Goal: Transaction & Acquisition: Book appointment/travel/reservation

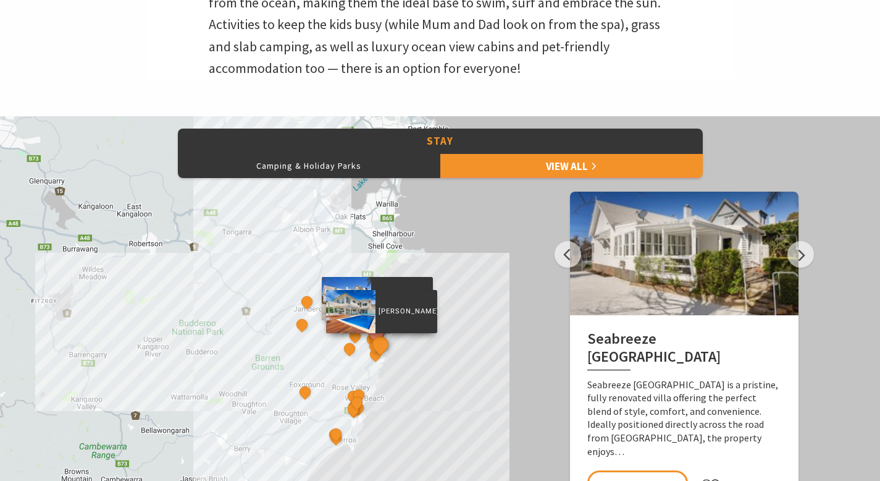
scroll to position [565, 0]
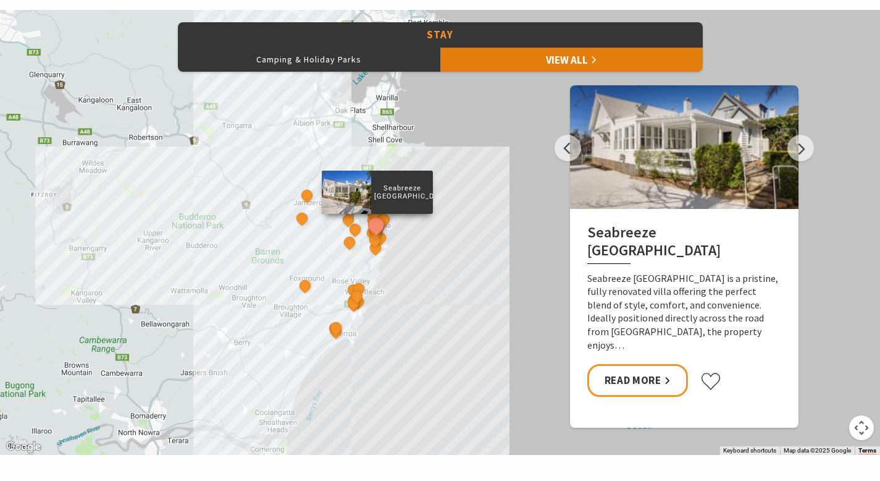
click at [497, 62] on link "View All" at bounding box center [572, 59] width 263 height 25
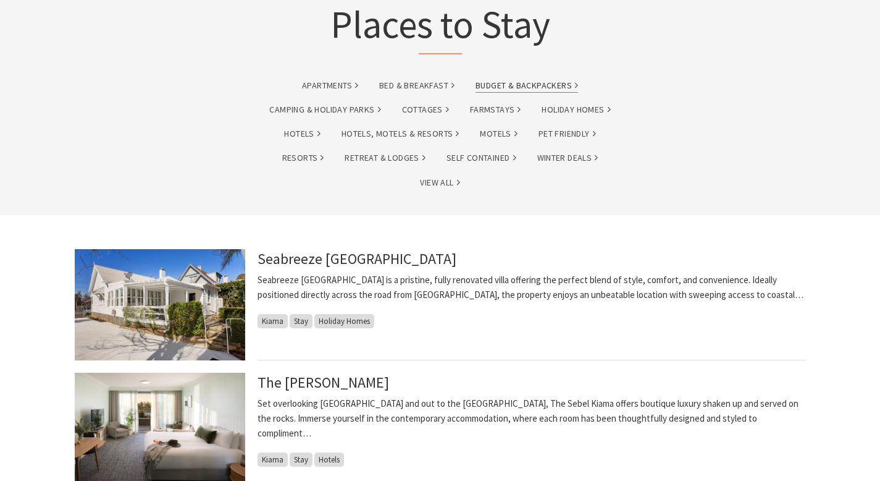
click at [544, 85] on link "Budget & backpackers" at bounding box center [527, 85] width 103 height 14
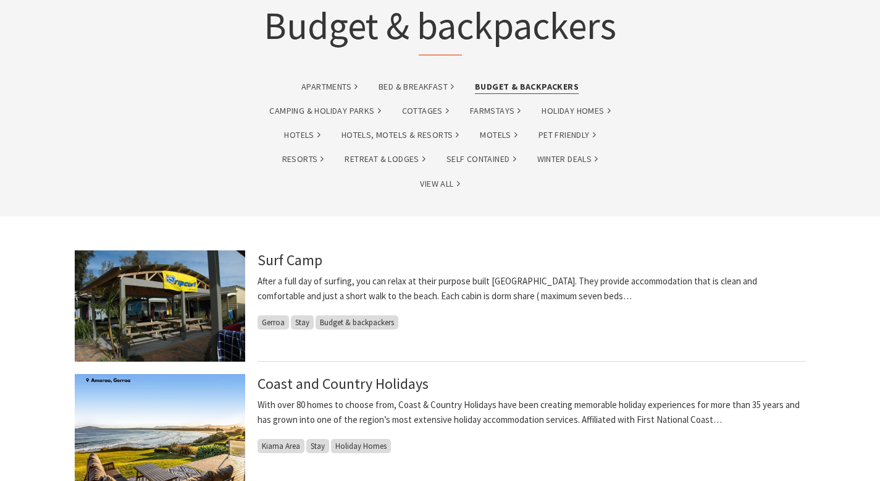
scroll to position [36, 0]
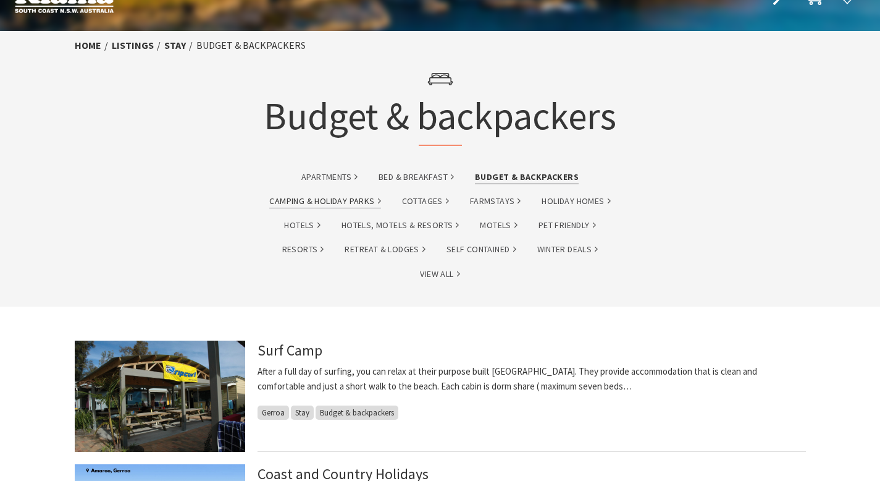
click at [327, 200] on link "Camping & Holiday Parks" at bounding box center [324, 201] width 111 height 14
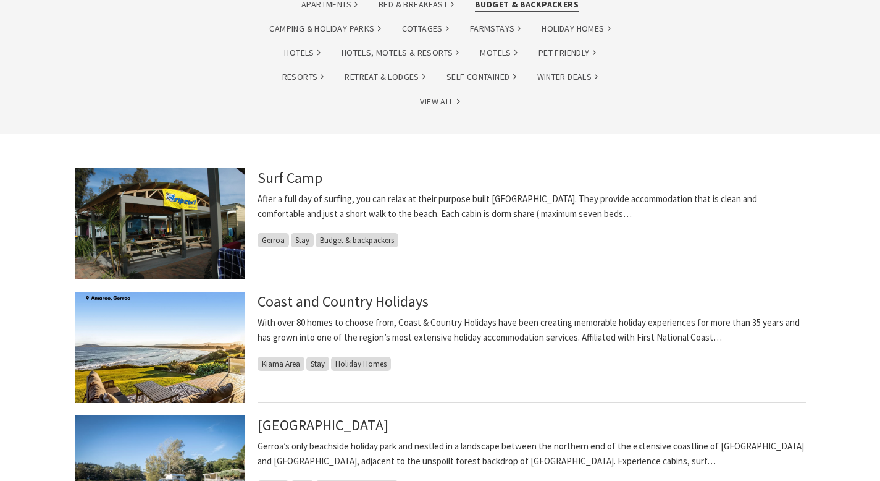
scroll to position [211, 0]
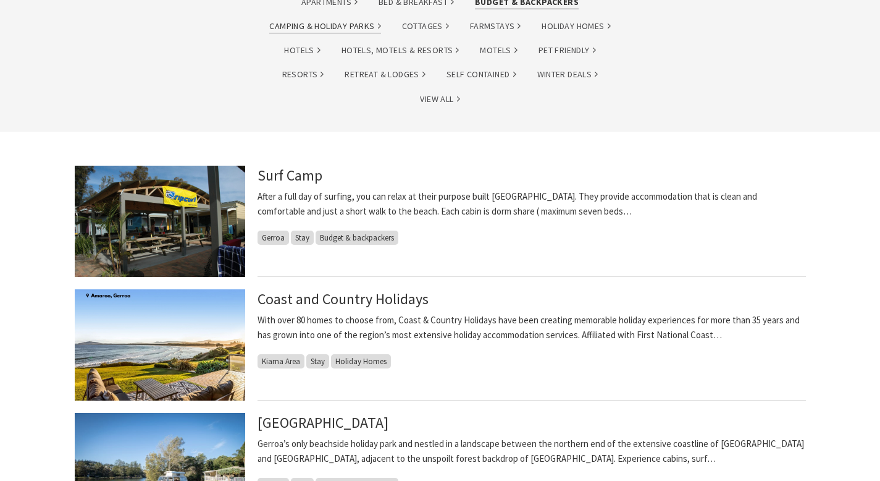
click at [303, 29] on link "Camping & Holiday Parks" at bounding box center [324, 26] width 111 height 14
click at [289, 26] on link "Camping & Holiday Parks" at bounding box center [324, 26] width 111 height 14
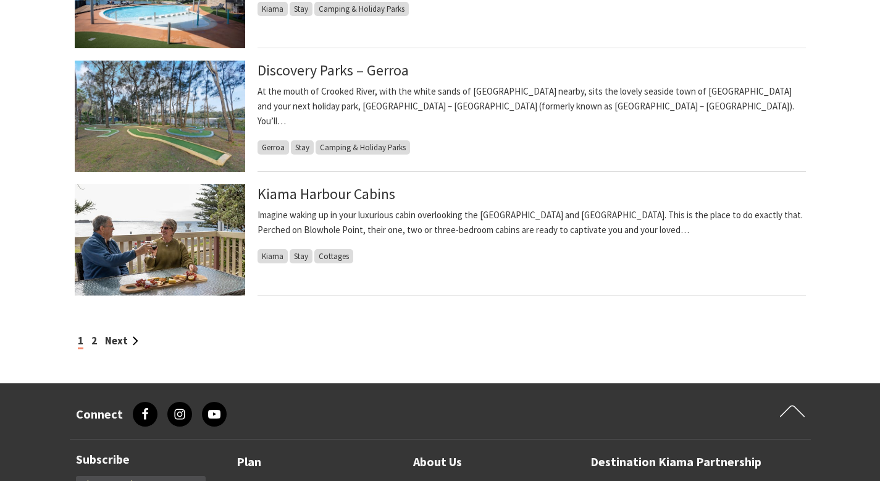
scroll to position [1068, 0]
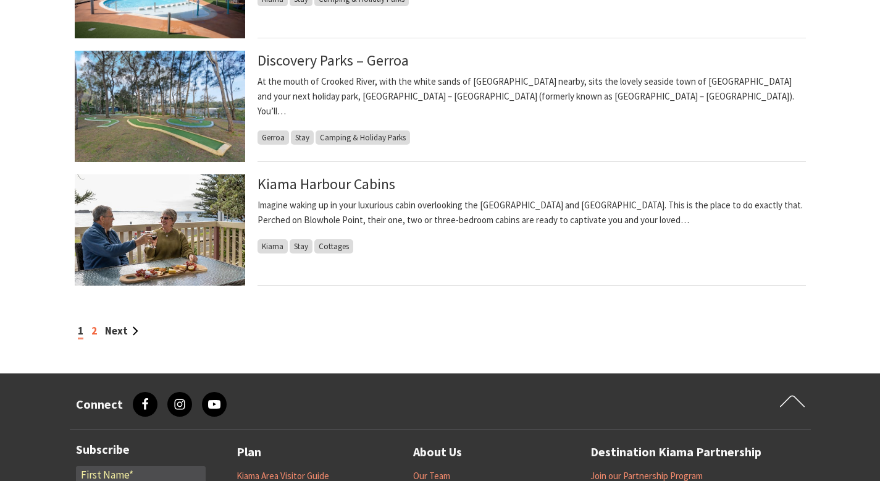
click at [95, 332] on link "2" at bounding box center [94, 331] width 6 height 14
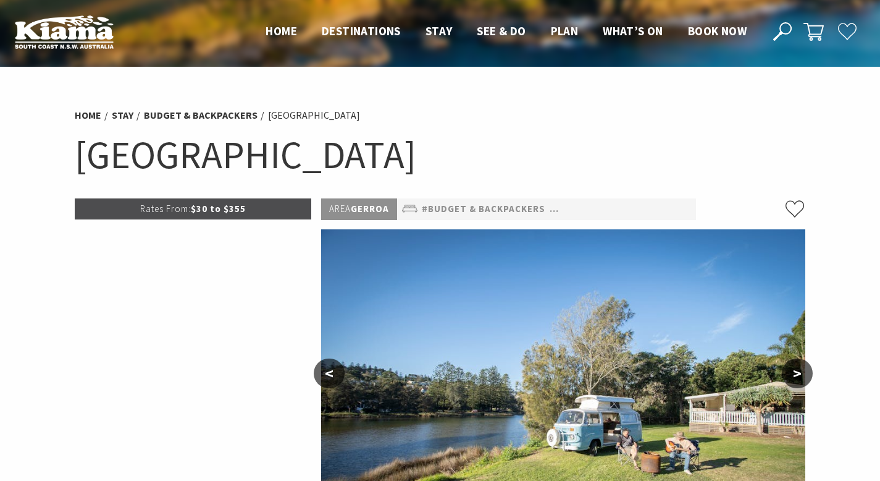
select select "3"
select select "2"
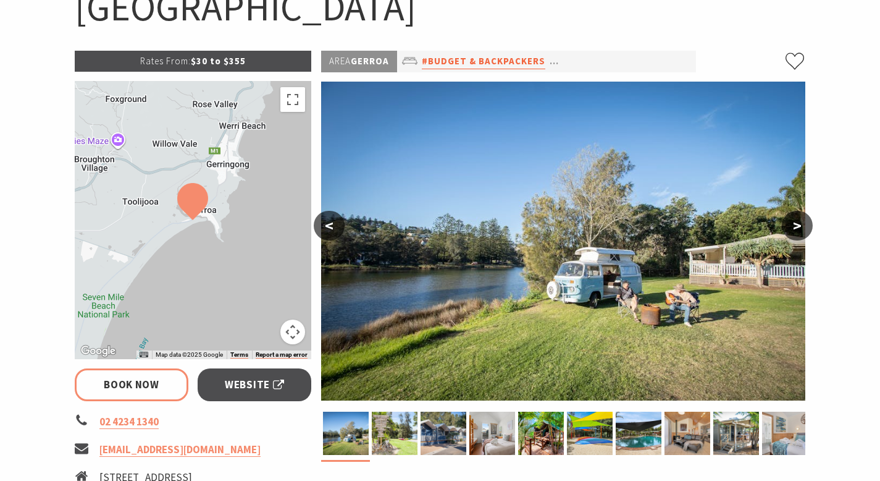
scroll to position [166, 0]
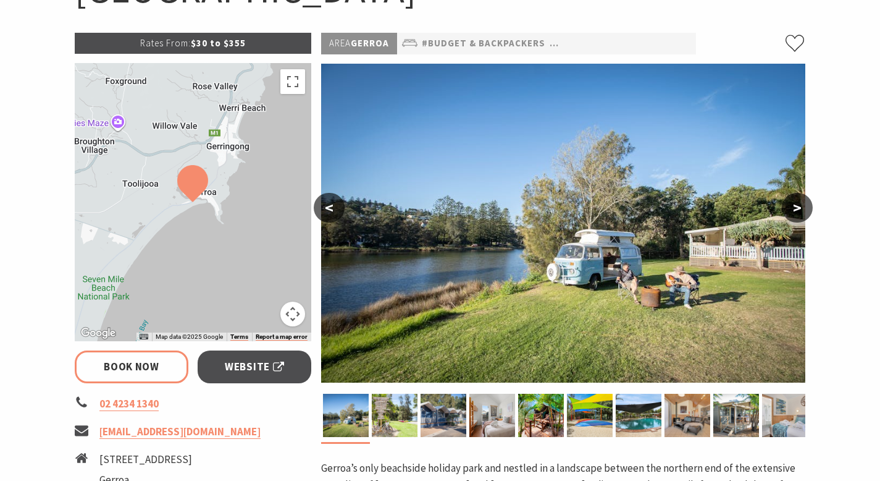
click at [804, 211] on button ">" at bounding box center [797, 208] width 31 height 30
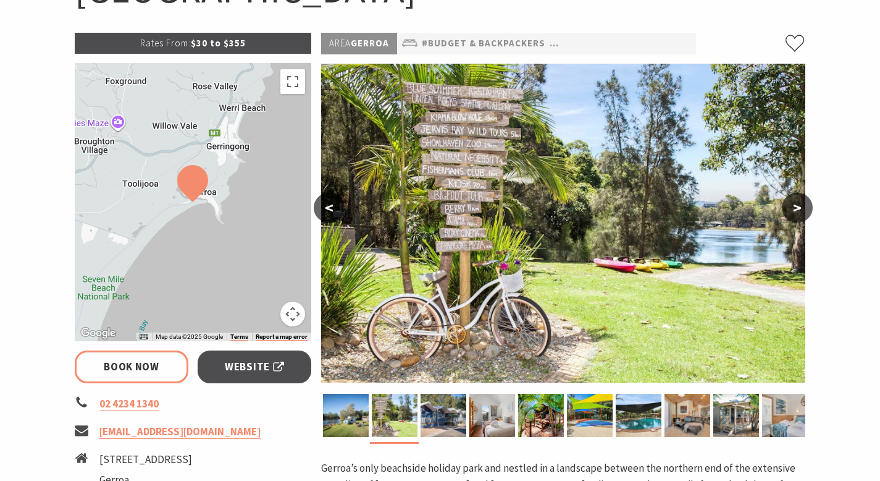
click at [804, 211] on button ">" at bounding box center [797, 208] width 31 height 30
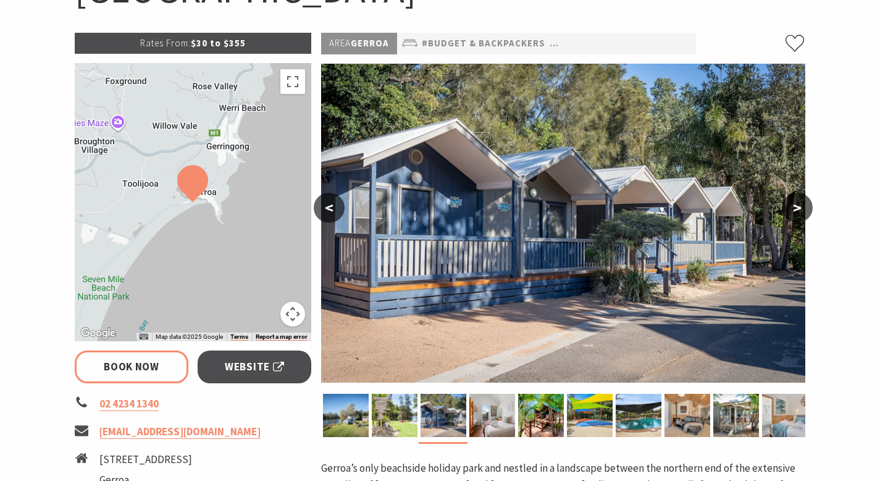
click at [804, 211] on button ">" at bounding box center [797, 208] width 31 height 30
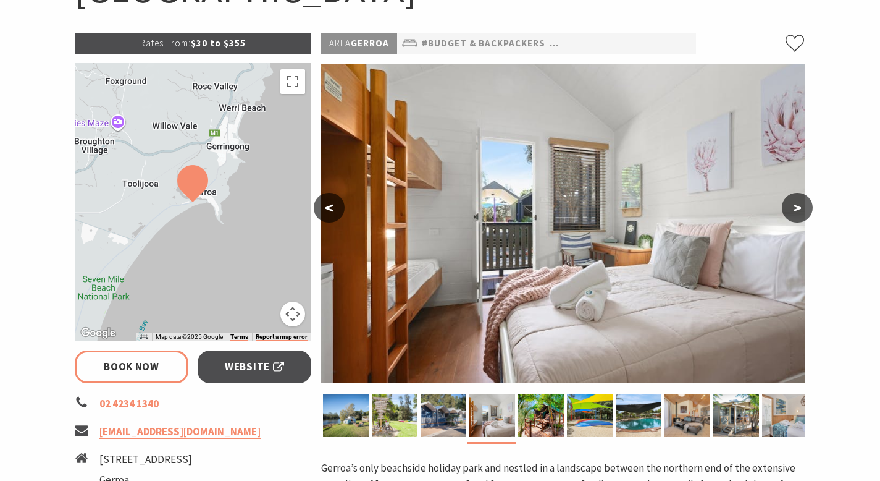
click at [804, 211] on button ">" at bounding box center [797, 208] width 31 height 30
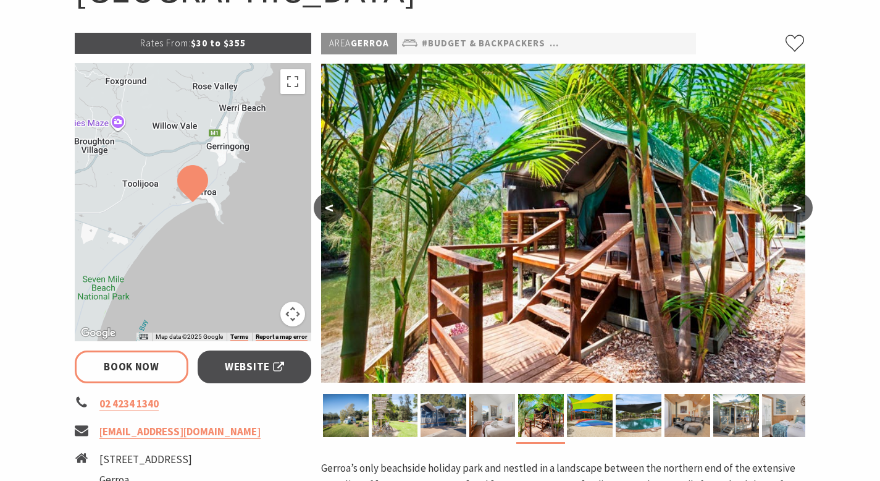
click at [804, 211] on button ">" at bounding box center [797, 208] width 31 height 30
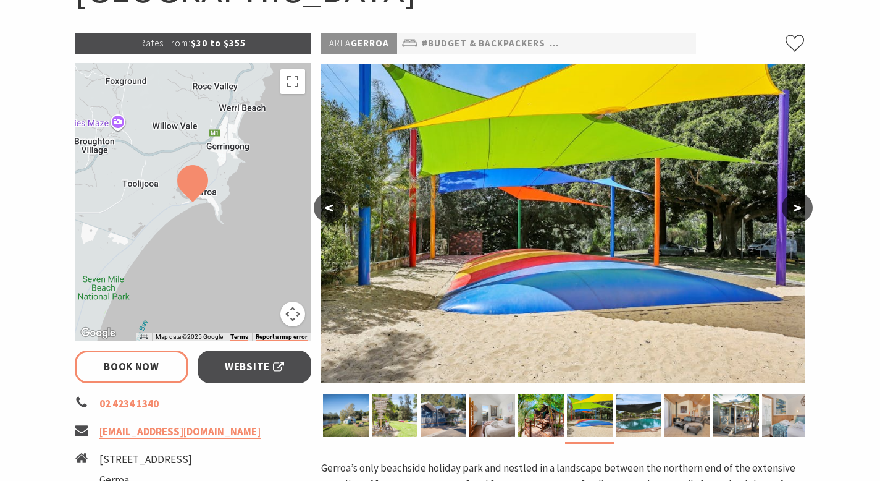
click at [804, 211] on button ">" at bounding box center [797, 208] width 31 height 30
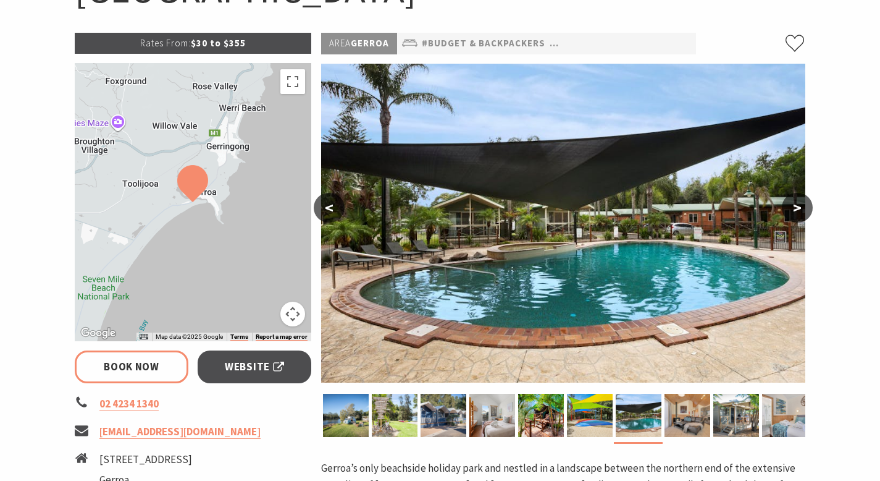
click at [804, 211] on button ">" at bounding box center [797, 208] width 31 height 30
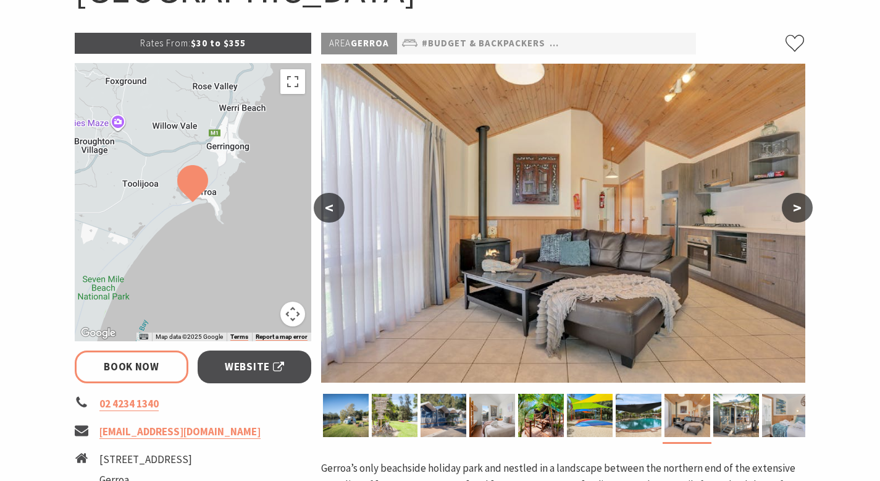
click at [804, 211] on button ">" at bounding box center [797, 208] width 31 height 30
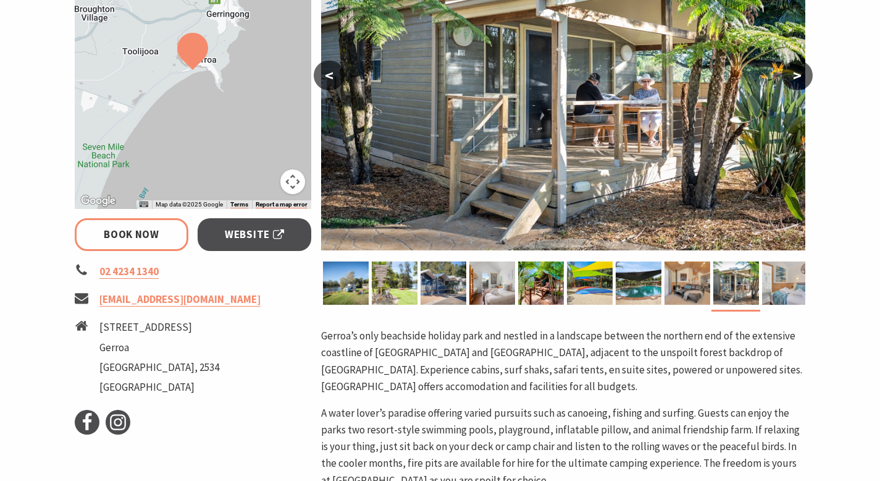
scroll to position [363, 0]
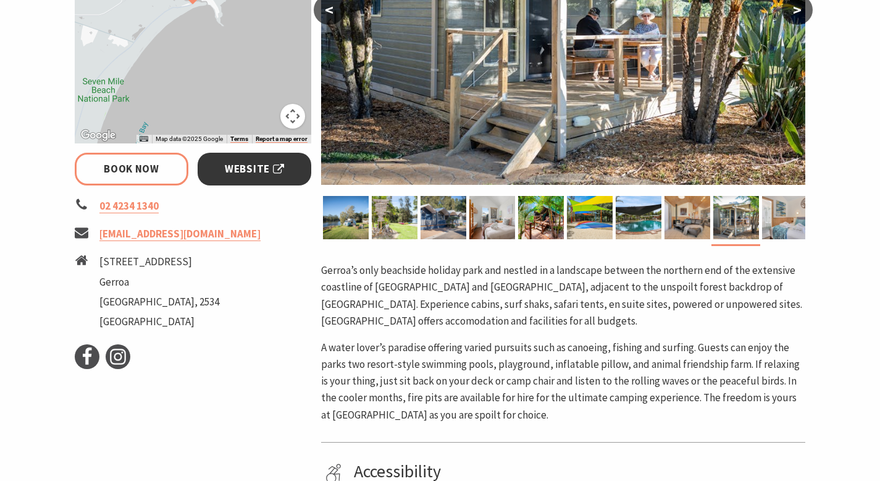
click at [269, 166] on span "Website" at bounding box center [254, 169] width 59 height 17
